Goal: Task Accomplishment & Management: Complete application form

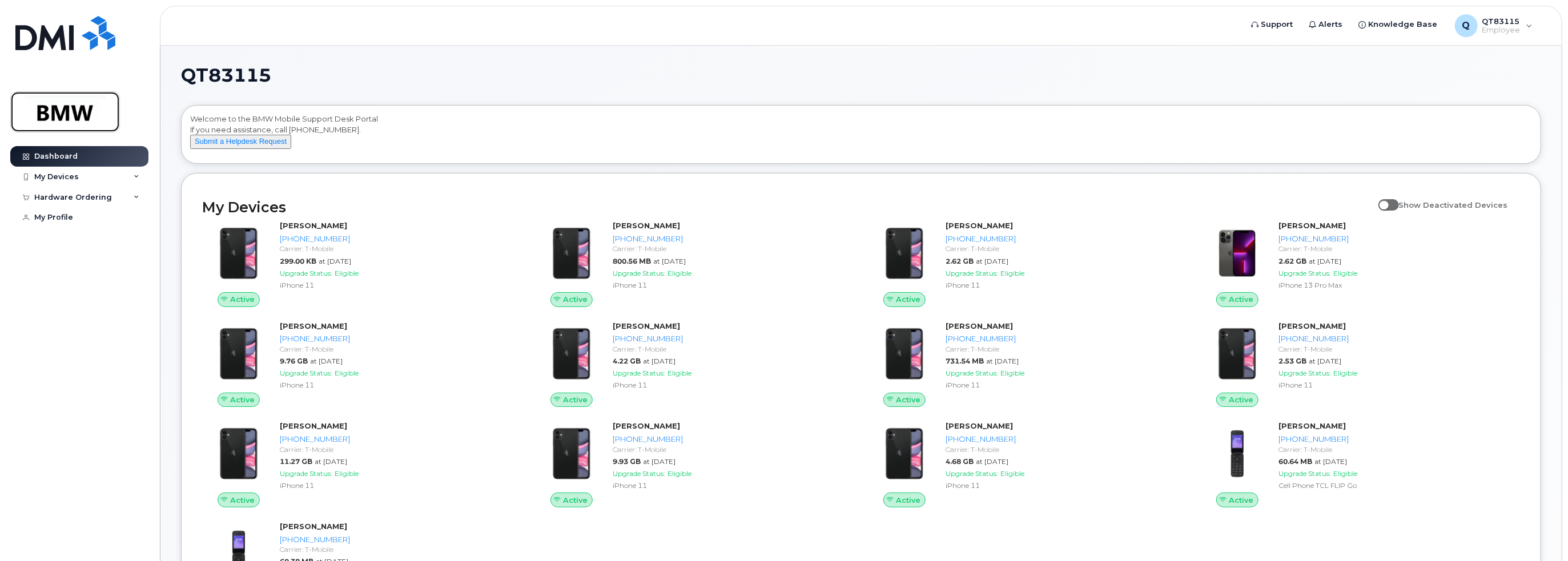
click at [70, 109] on img at bounding box center [65, 111] width 88 height 33
drag, startPoint x: 735, startPoint y: 157, endPoint x: 753, endPoint y: 157, distance: 18.0
click at [737, 157] on div "Welcome to the BMW Mobile Support Desk Portal If you need assistance, call 800-…" at bounding box center [861, 136] width 1342 height 46
click at [78, 179] on div "My Devices" at bounding box center [80, 176] width 138 height 20
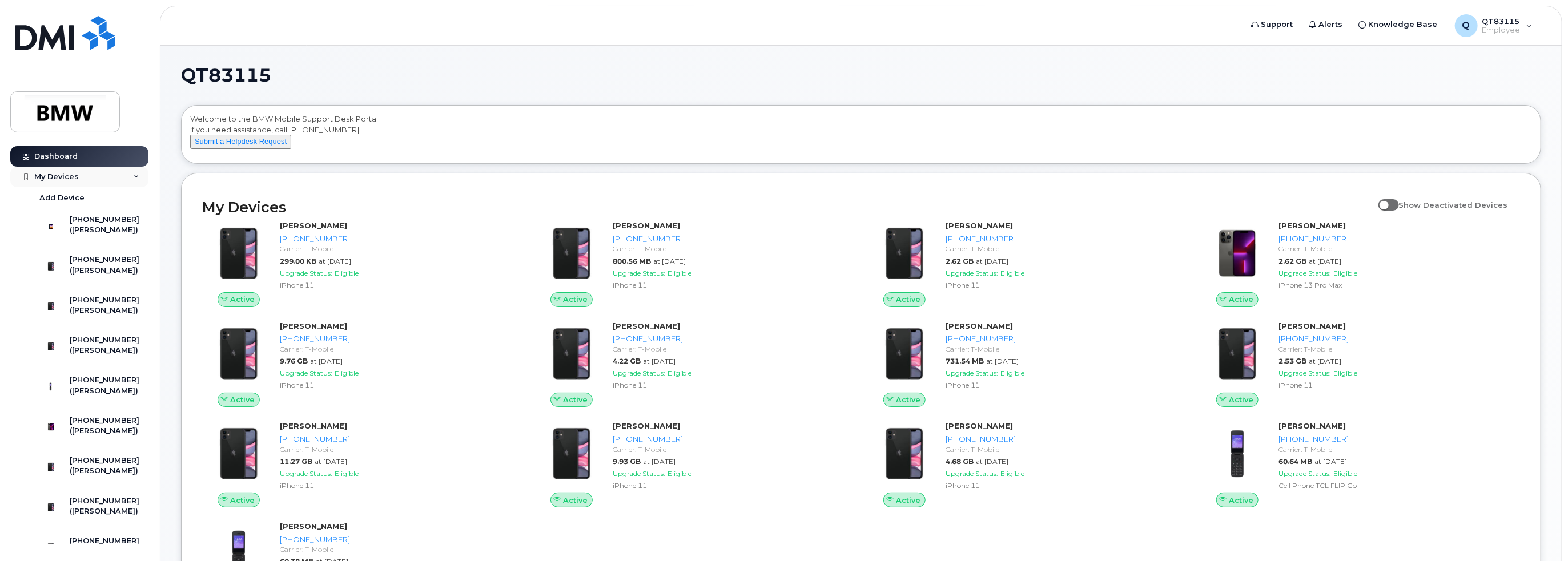
click at [78, 179] on div "My Devices" at bounding box center [80, 176] width 138 height 20
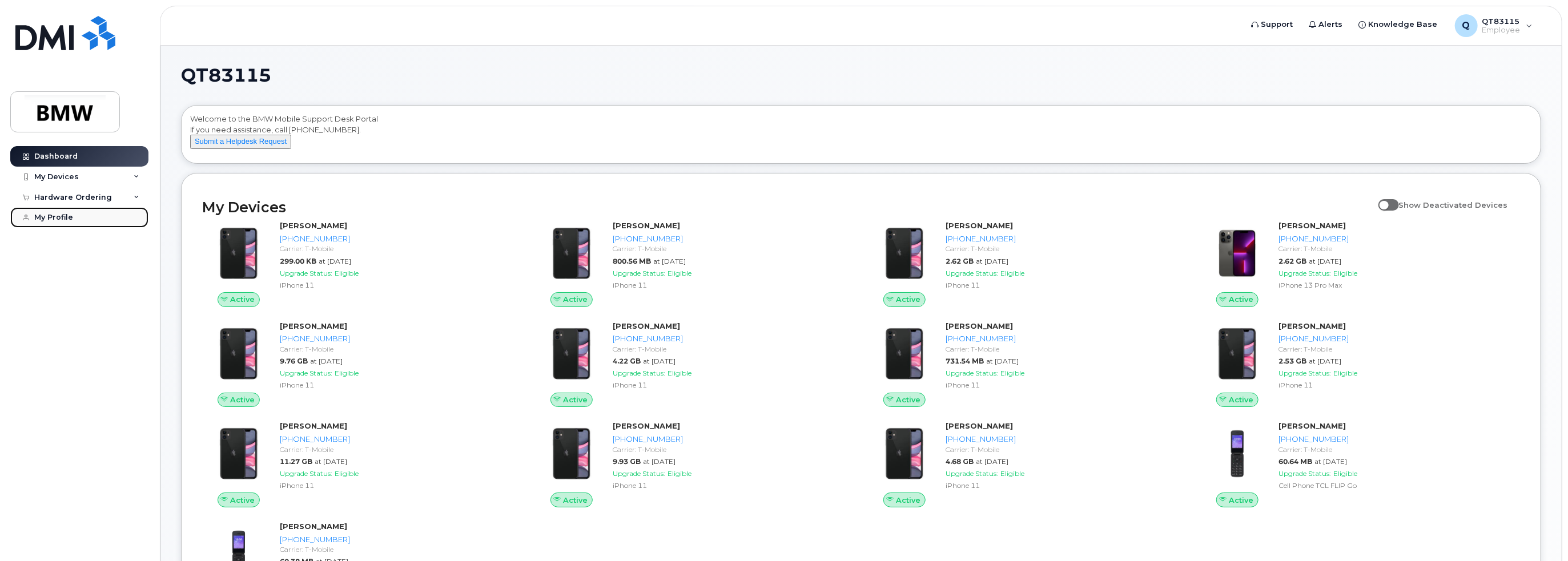
click at [66, 221] on link "My Profile" at bounding box center [80, 217] width 138 height 20
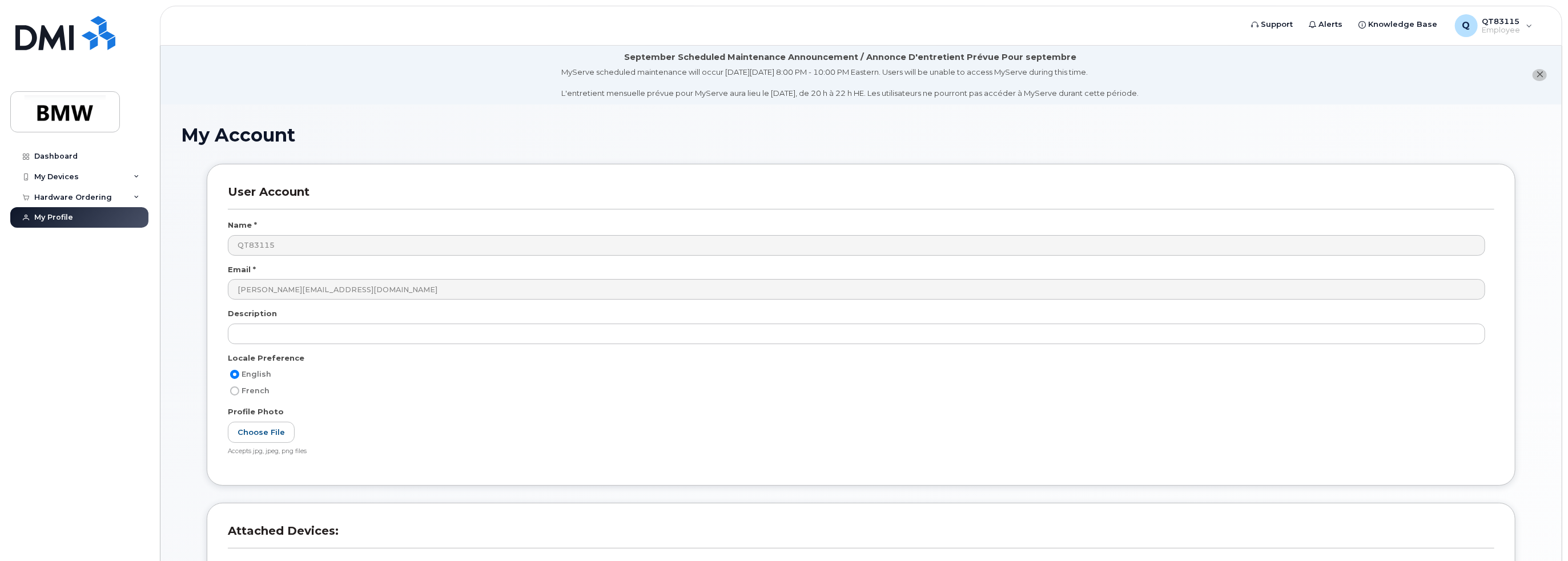
drag, startPoint x: 297, startPoint y: 139, endPoint x: 172, endPoint y: 145, distance: 125.1
click at [208, 138] on h1 "My Account" at bounding box center [861, 135] width 1360 height 20
click at [219, 132] on h1 "My Account" at bounding box center [861, 135] width 1360 height 20
drag, startPoint x: 291, startPoint y: 136, endPoint x: 185, endPoint y: 139, distance: 106.0
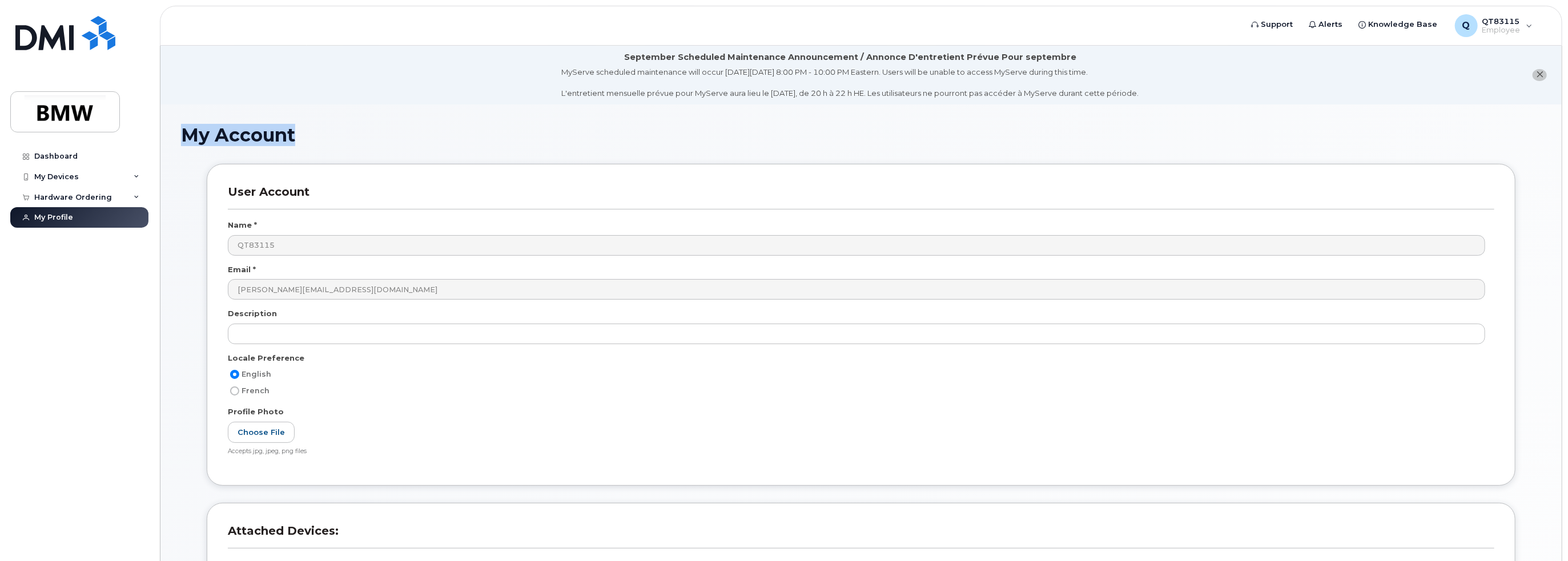
click at [185, 139] on h1 "My Account" at bounding box center [861, 135] width 1360 height 20
click at [94, 196] on div "Hardware Ordering" at bounding box center [73, 197] width 78 height 9
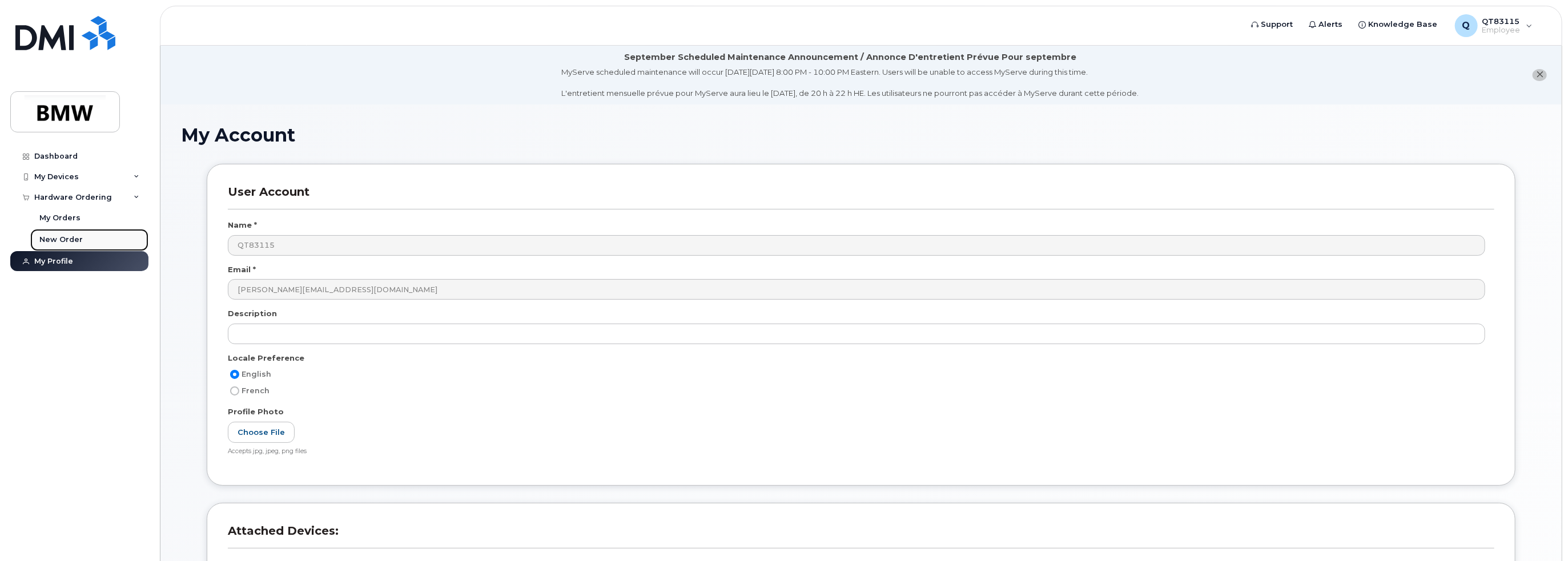
click at [72, 234] on div "New Order" at bounding box center [61, 239] width 44 height 11
click at [458, 127] on h1 "My Account" at bounding box center [861, 135] width 1360 height 20
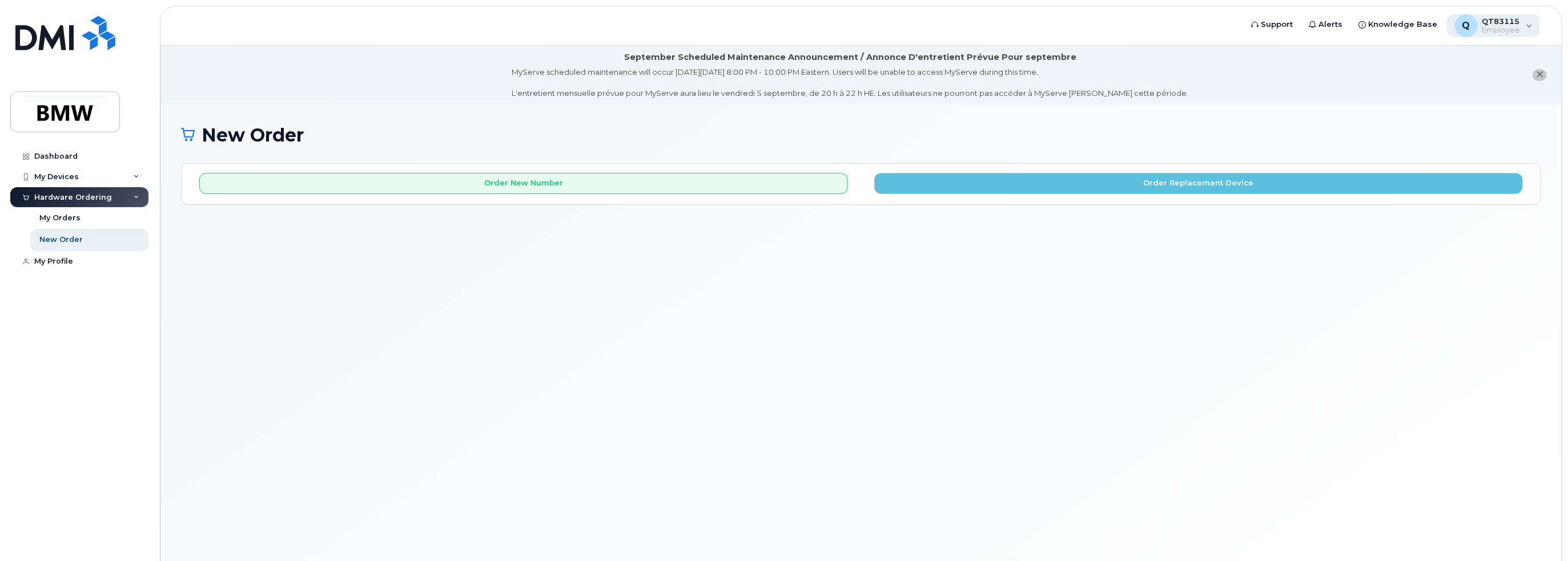
click at [1528, 27] on div "Q QT83115 Employee" at bounding box center [1493, 26] width 94 height 23
click at [1534, 25] on div "Q QT83115 Employee" at bounding box center [1493, 26] width 94 height 23
click at [50, 150] on link "Dashboard" at bounding box center [80, 156] width 138 height 20
click at [50, 156] on div "Dashboard" at bounding box center [55, 156] width 44 height 9
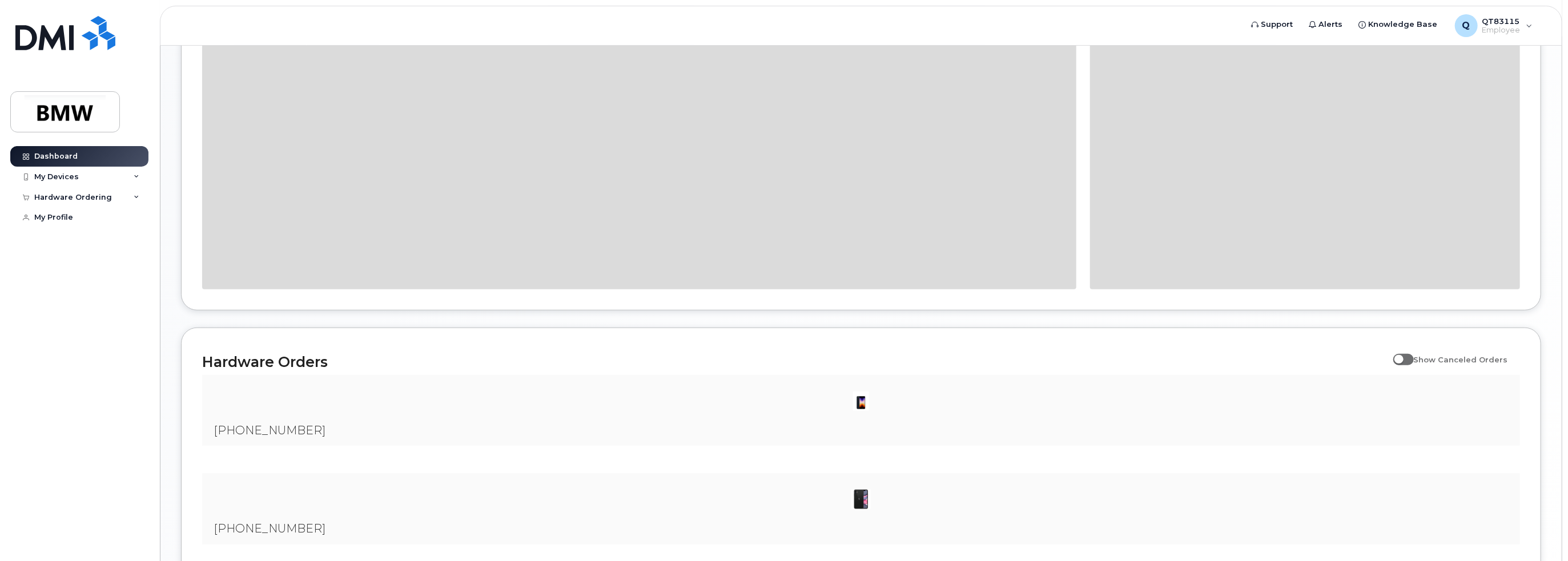
scroll to position [875, 0]
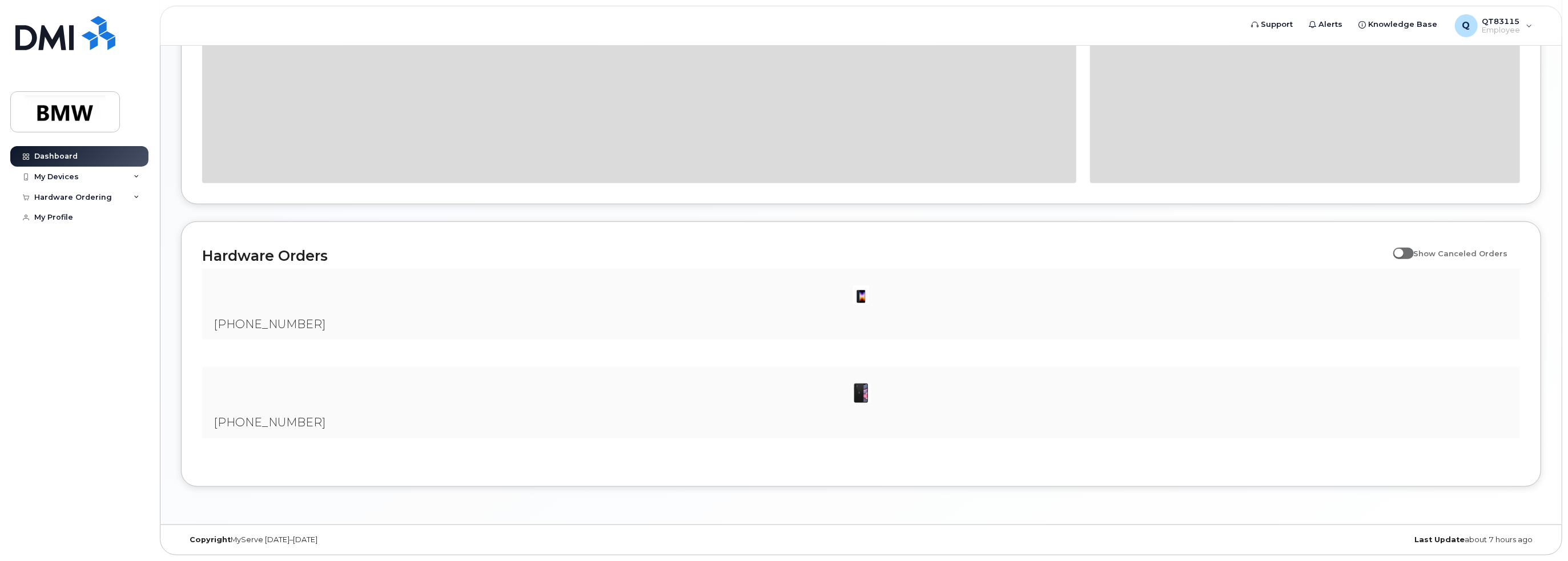
click at [366, 323] on div "[PHONE_NUMBER]" at bounding box center [860, 304] width 1318 height 72
click at [374, 392] on div at bounding box center [861, 392] width 1299 height 34
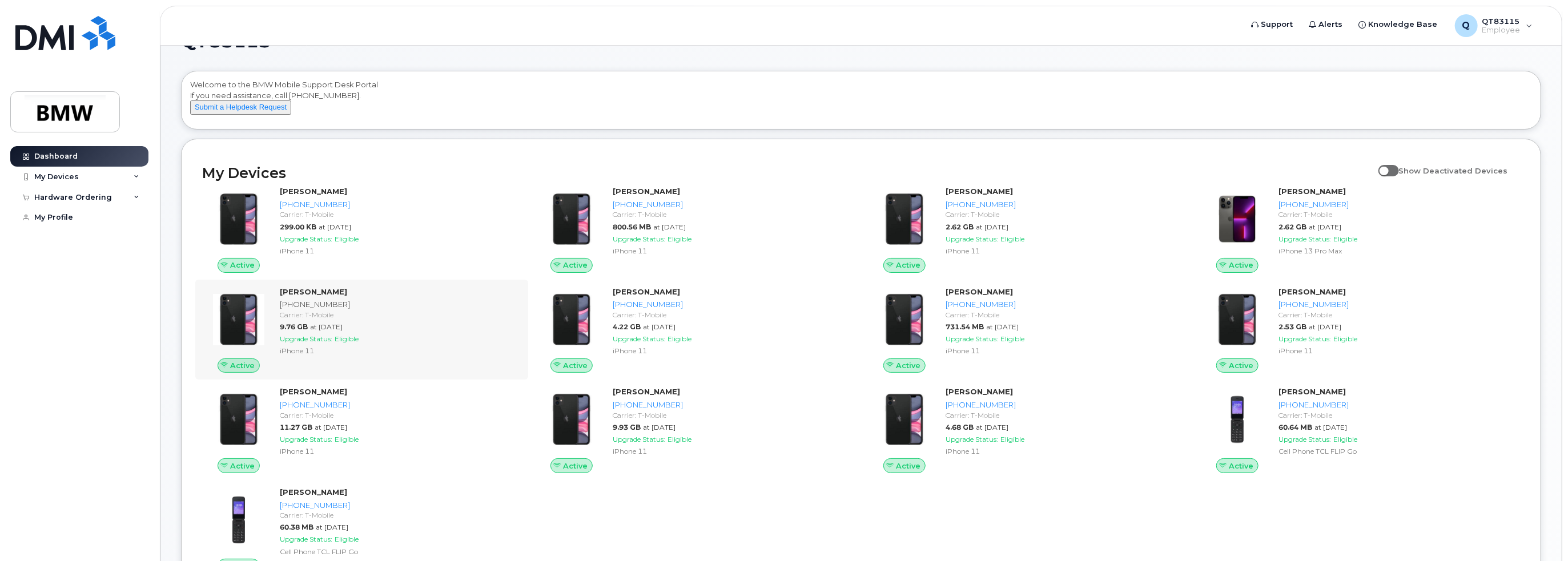
scroll to position [0, 0]
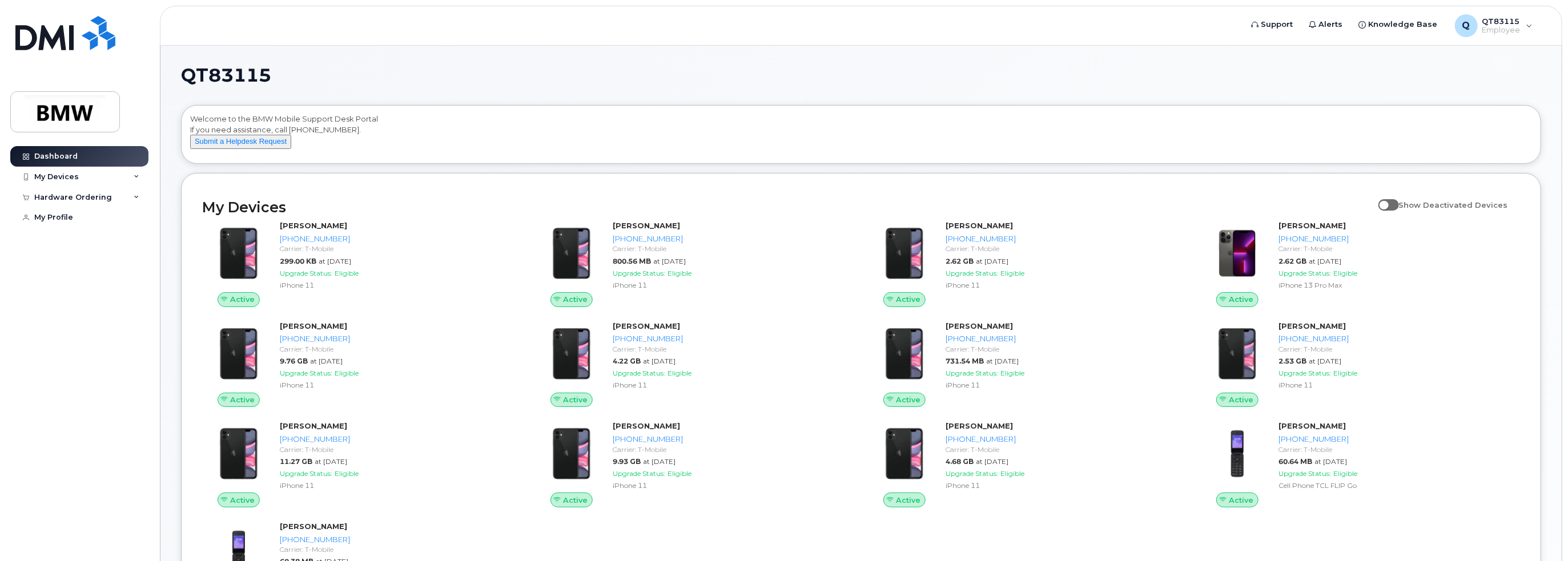
drag, startPoint x: 505, startPoint y: 73, endPoint x: 535, endPoint y: 78, distance: 30.4
click at [505, 73] on h1 "QT83115" at bounding box center [858, 75] width 1355 height 18
drag, startPoint x: 523, startPoint y: 70, endPoint x: 549, endPoint y: 76, distance: 26.7
